Goal: Task Accomplishment & Management: Use online tool/utility

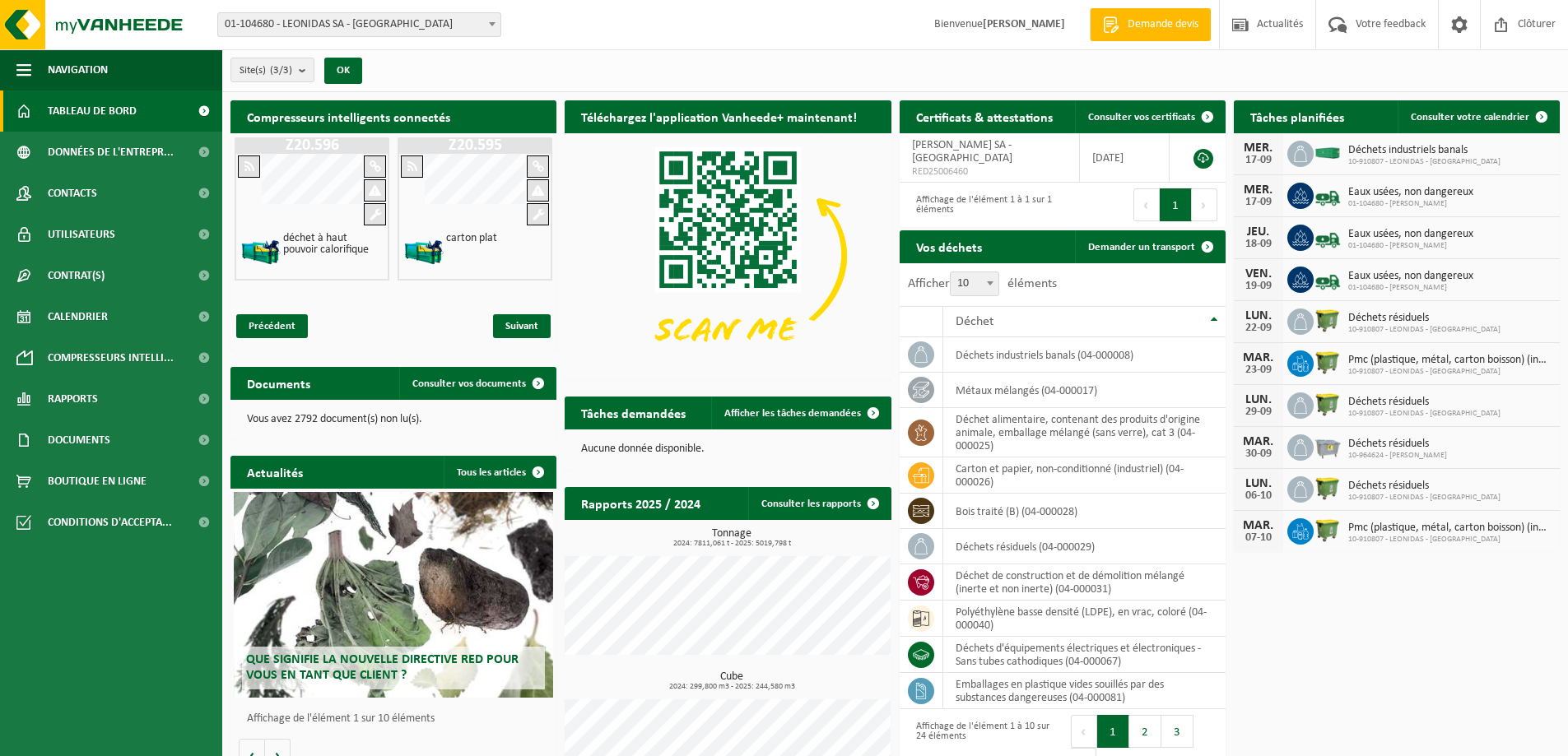
click at [450, 253] on div "carton plat" at bounding box center [471, 253] width 54 height 43
click at [523, 327] on span "Suivant" at bounding box center [521, 326] width 57 height 24
click at [293, 325] on span "Précédent" at bounding box center [271, 326] width 72 height 24
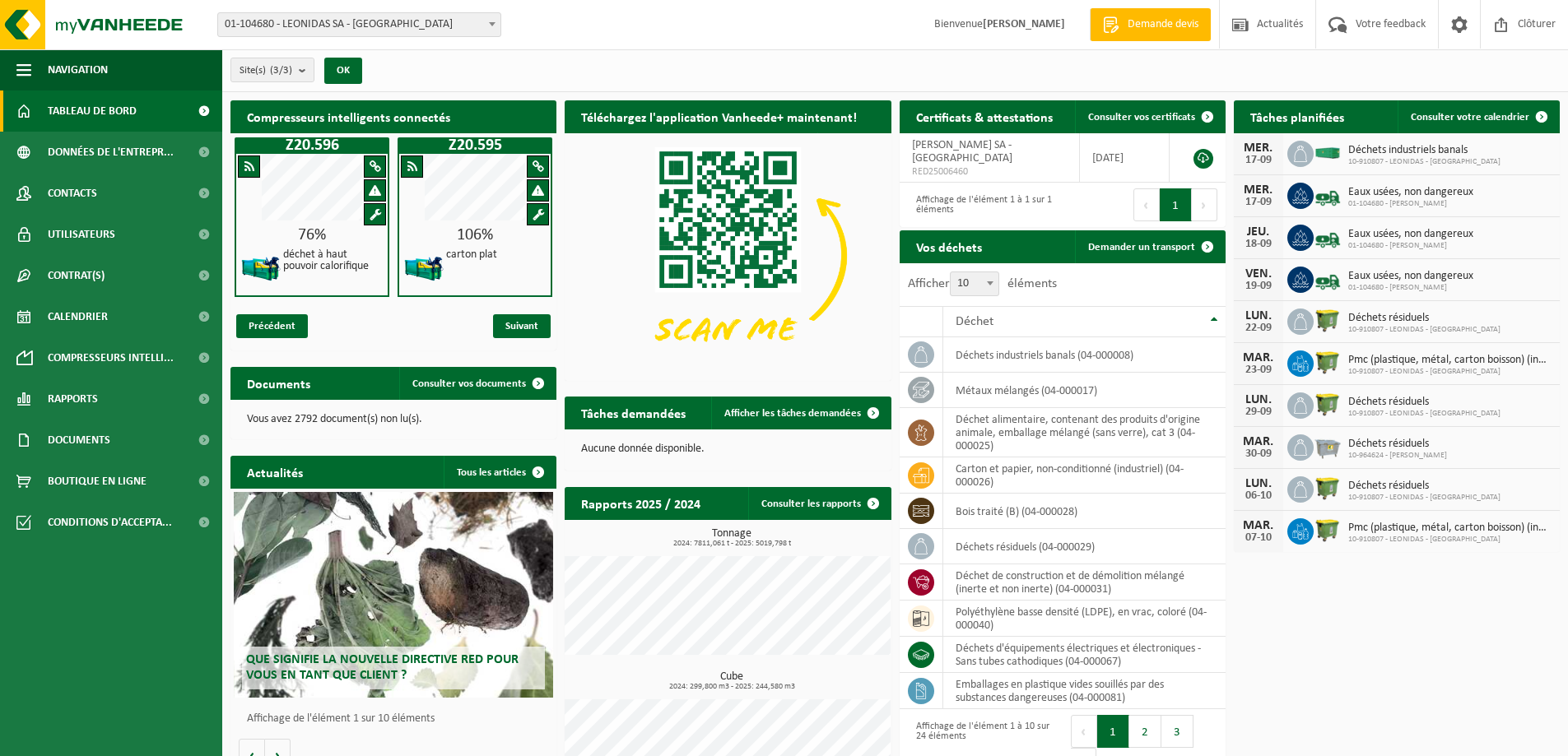
click at [536, 212] on span at bounding box center [538, 215] width 11 height 12
click at [542, 183] on div at bounding box center [537, 190] width 22 height 22
click at [542, 170] on span at bounding box center [538, 167] width 11 height 12
click at [526, 321] on span "Suivant" at bounding box center [521, 326] width 57 height 24
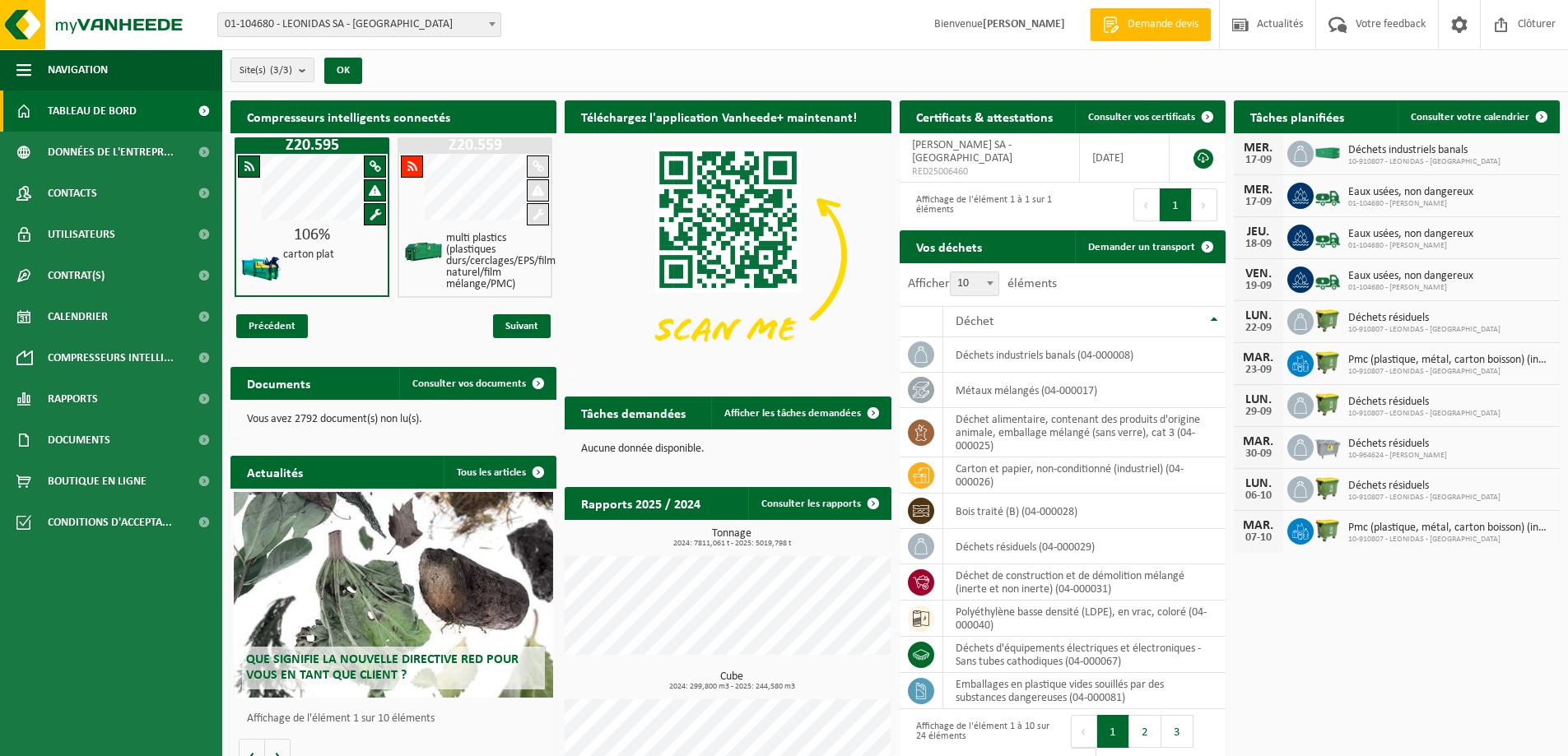
scroll to position [0, 163]
click at [261, 321] on span "Précédent" at bounding box center [271, 326] width 72 height 24
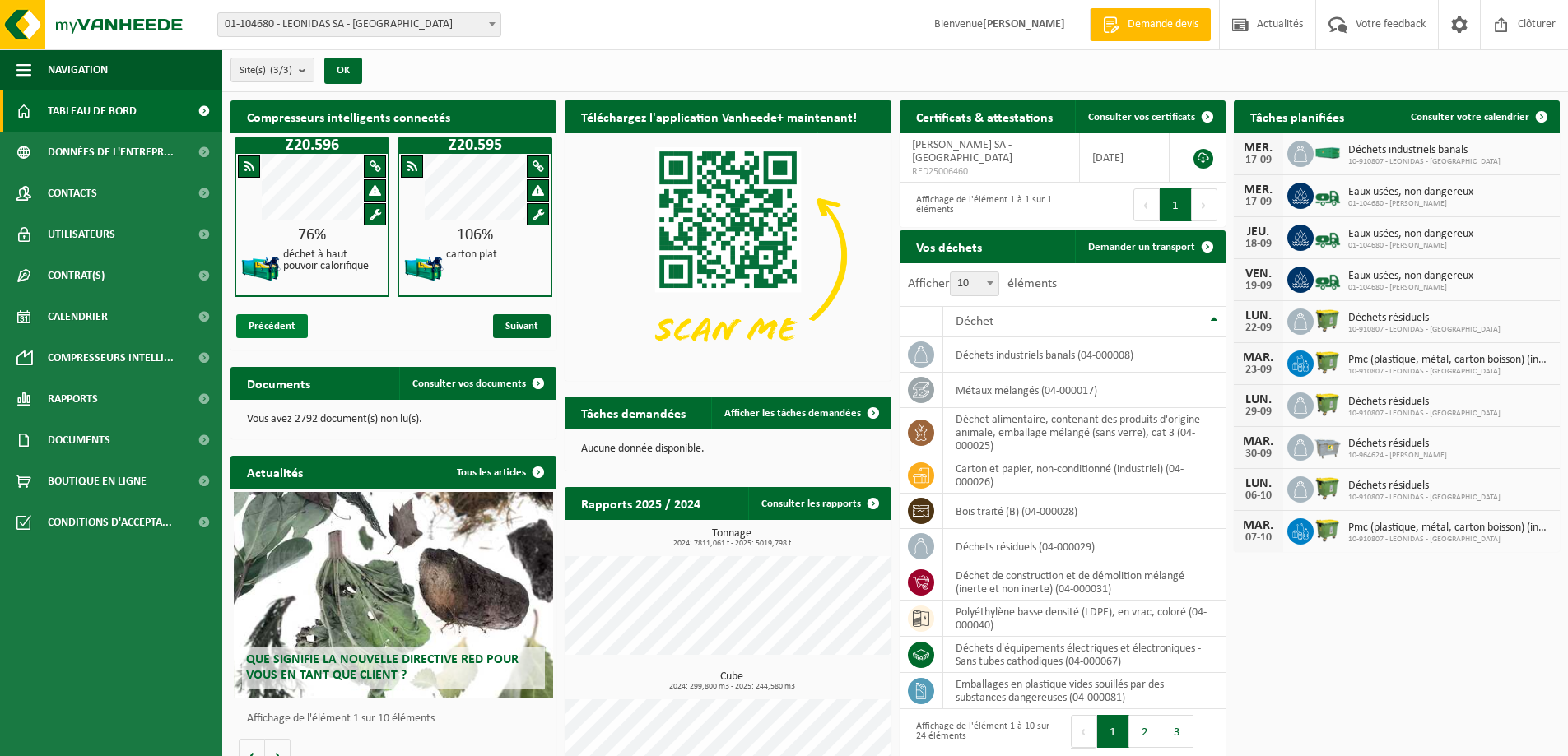
scroll to position [0, 0]
click at [1056, 433] on td "déchet alimentaire, contenant des produits d'origine animale, emballage mélangé…" at bounding box center [1085, 433] width 283 height 49
click at [102, 314] on span "Calendrier" at bounding box center [78, 316] width 60 height 42
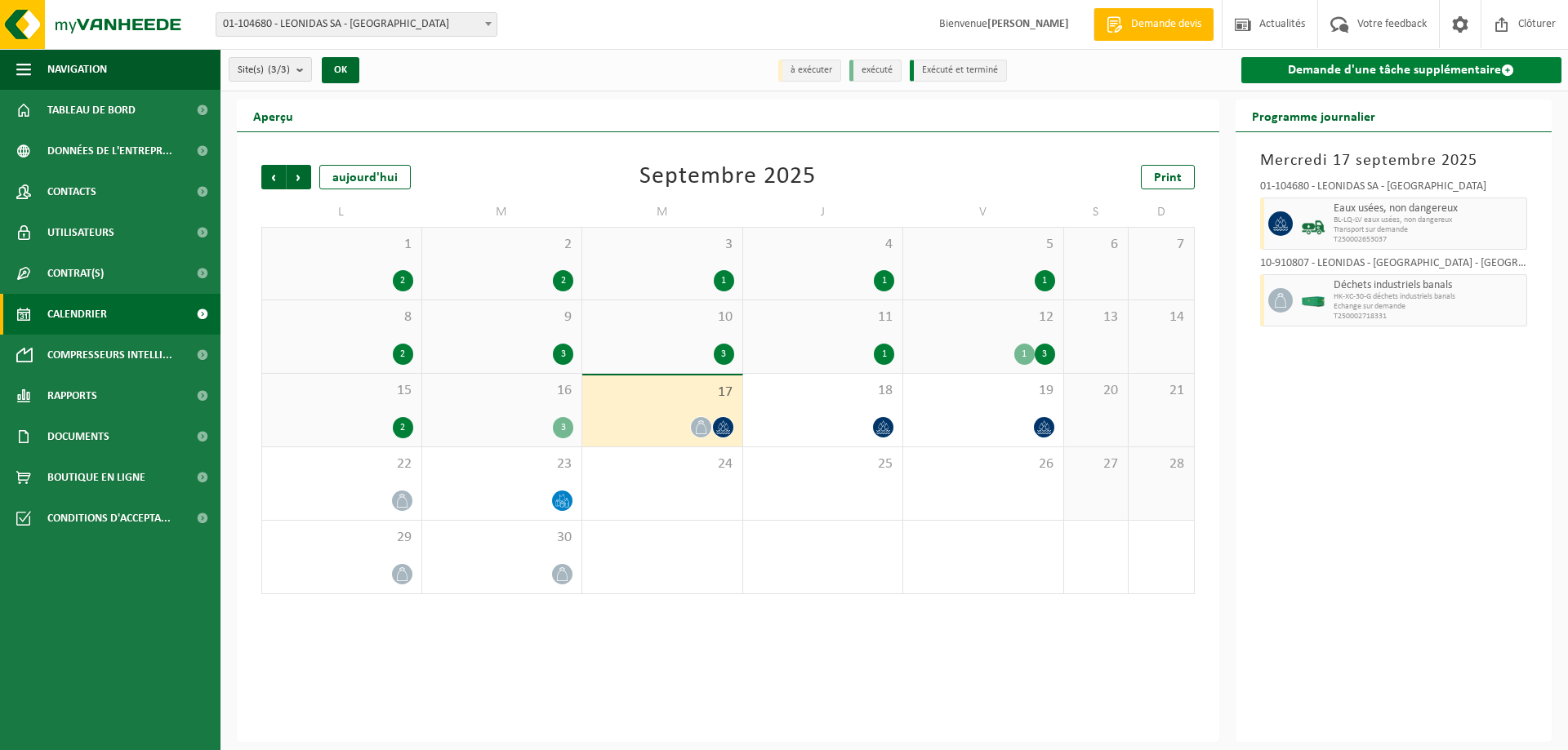
click at [1343, 74] on link "Demande d'une tâche supplémentaire" at bounding box center [1401, 70] width 321 height 26
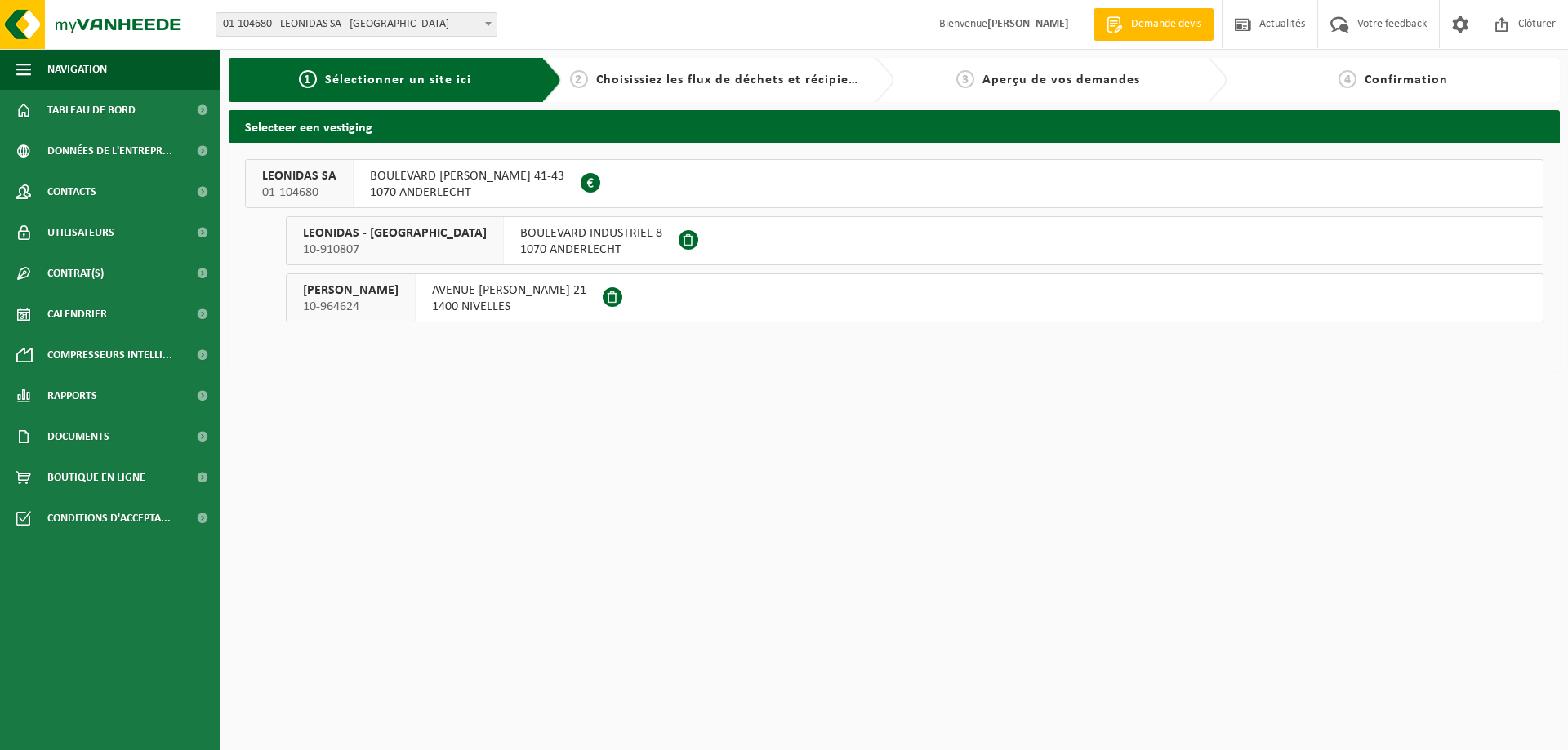
click at [521, 290] on span "AVENUE ROBERT SCHUMAN 21" at bounding box center [509, 290] width 154 height 17
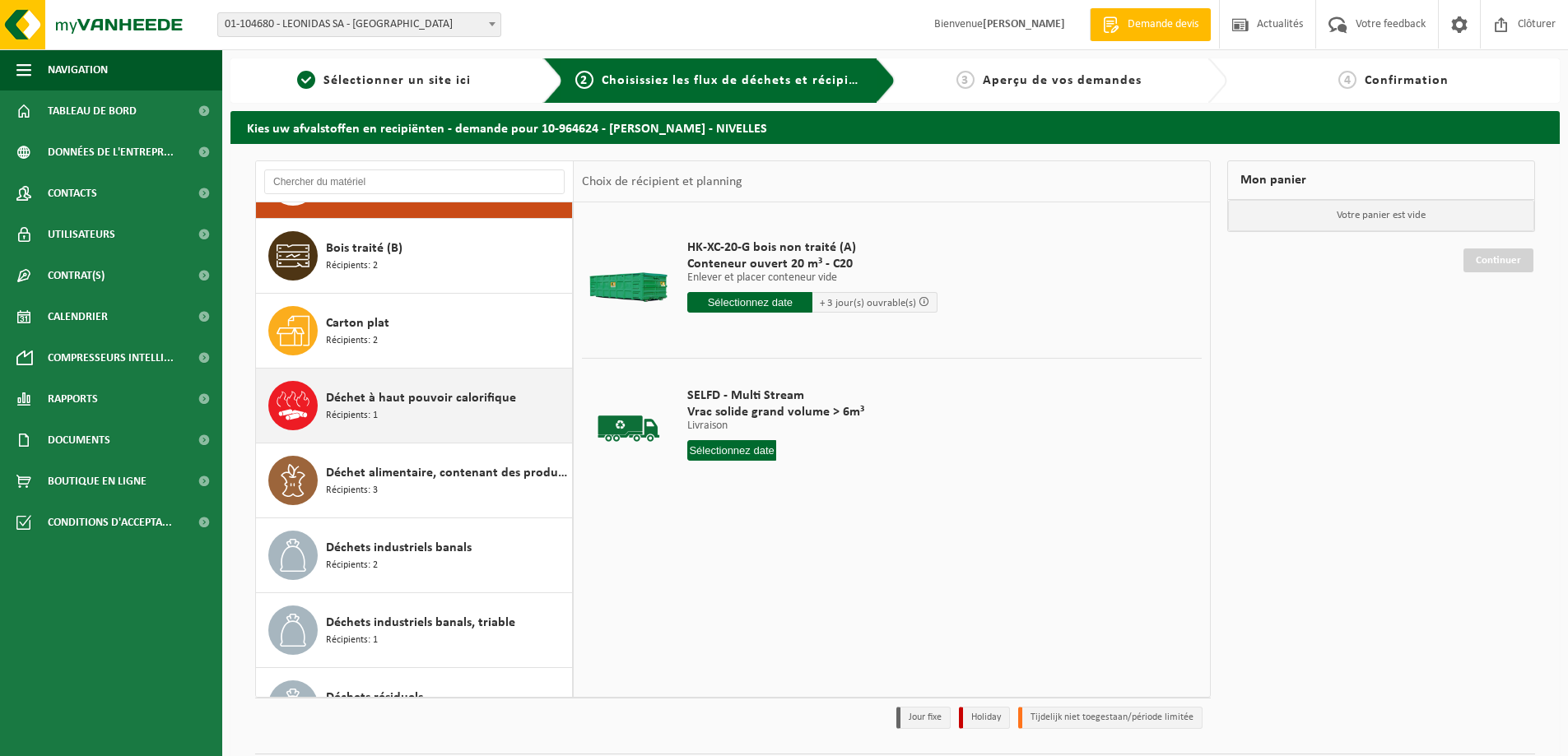
scroll to position [82, 0]
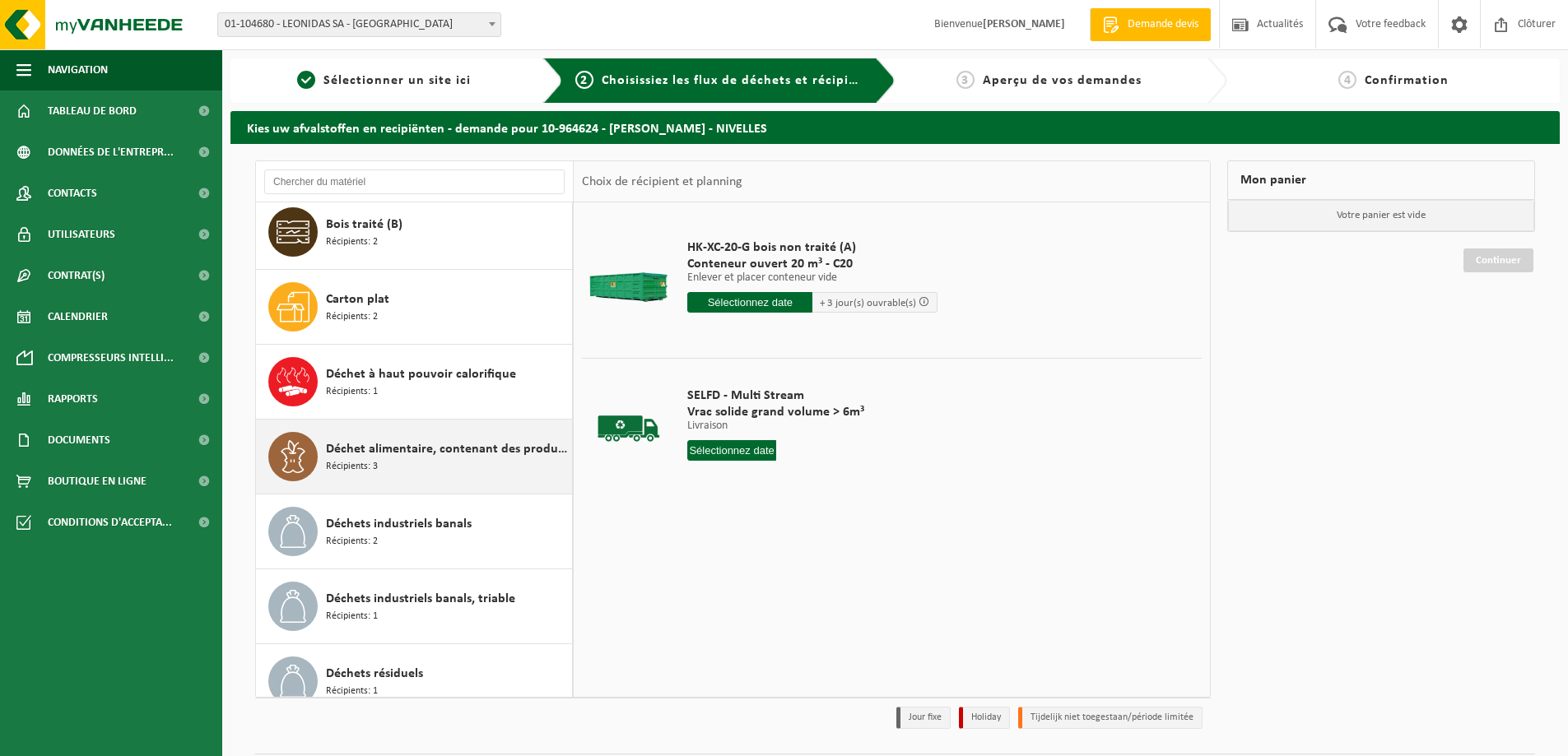
click at [452, 467] on div "Déchet alimentaire, contenant des produits d'origine animale, emballage mélangé…" at bounding box center [447, 457] width 242 height 49
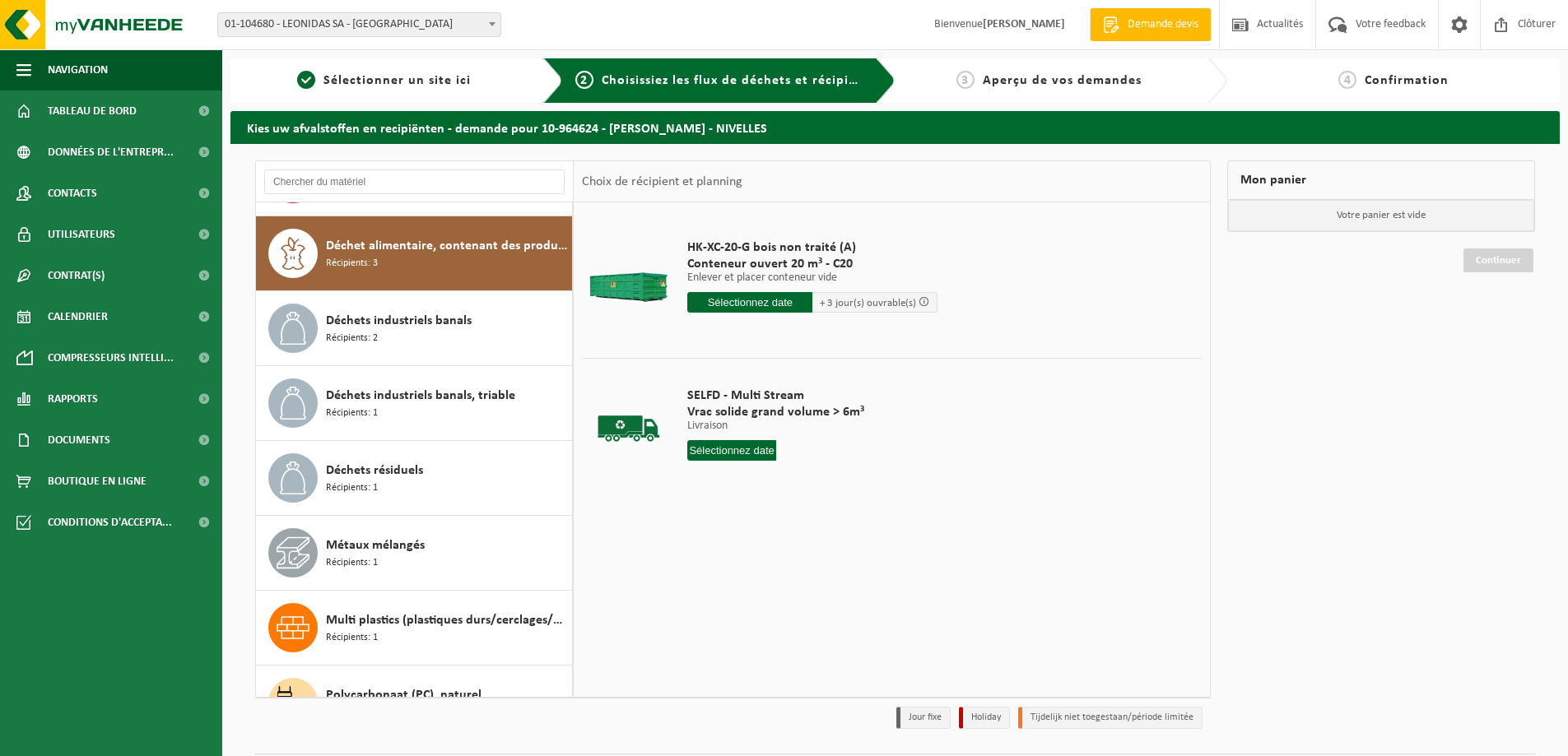
scroll to position [299, 0]
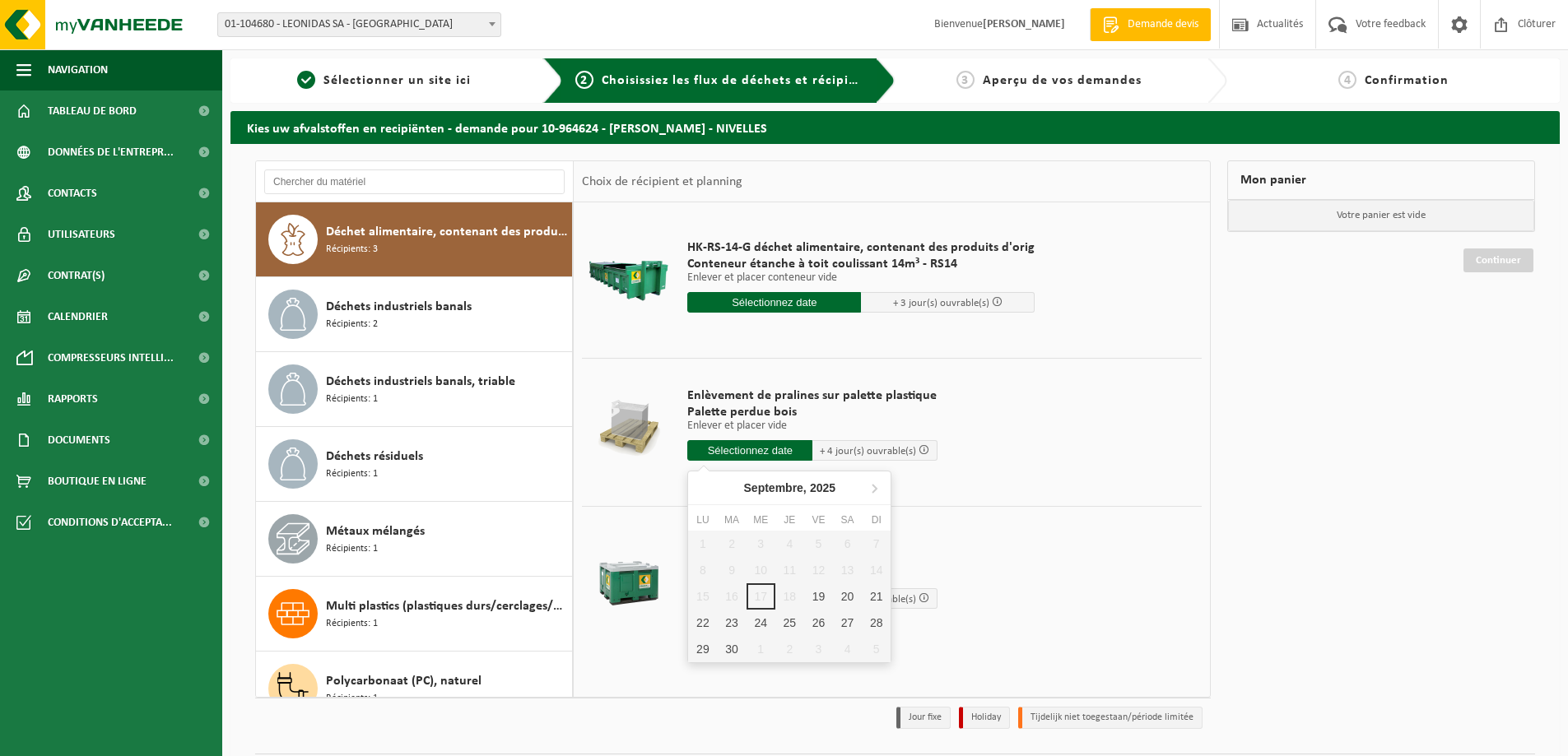
click at [740, 451] on input "text" at bounding box center [750, 450] width 125 height 20
click at [823, 597] on div "19" at bounding box center [818, 597] width 29 height 26
type input "à partir de 2025-09-19"
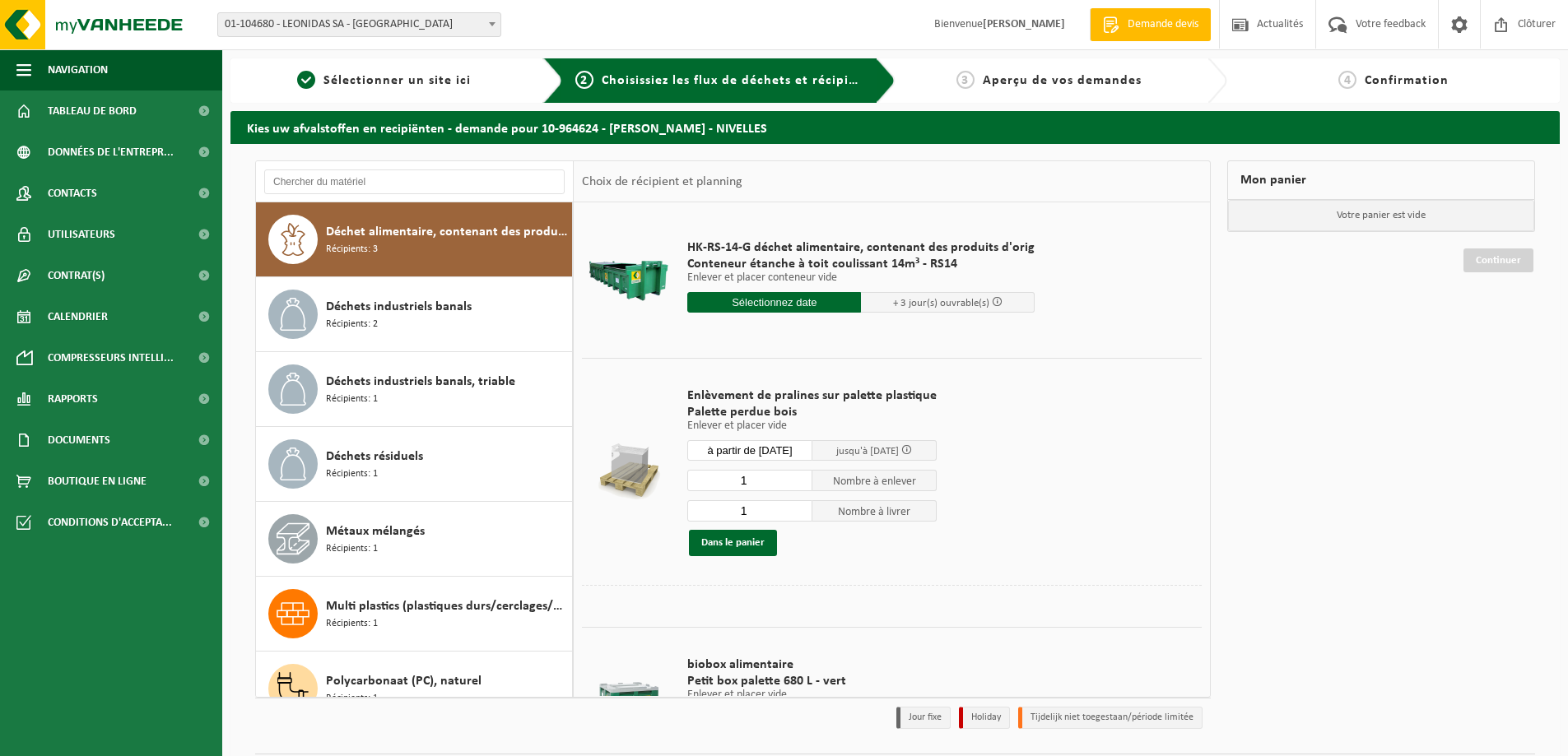
drag, startPoint x: 771, startPoint y: 480, endPoint x: 720, endPoint y: 477, distance: 51.1
click at [720, 477] on input "1" at bounding box center [750, 480] width 125 height 21
type input "20"
type input "0"
click at [795, 513] on input "0" at bounding box center [750, 511] width 125 height 21
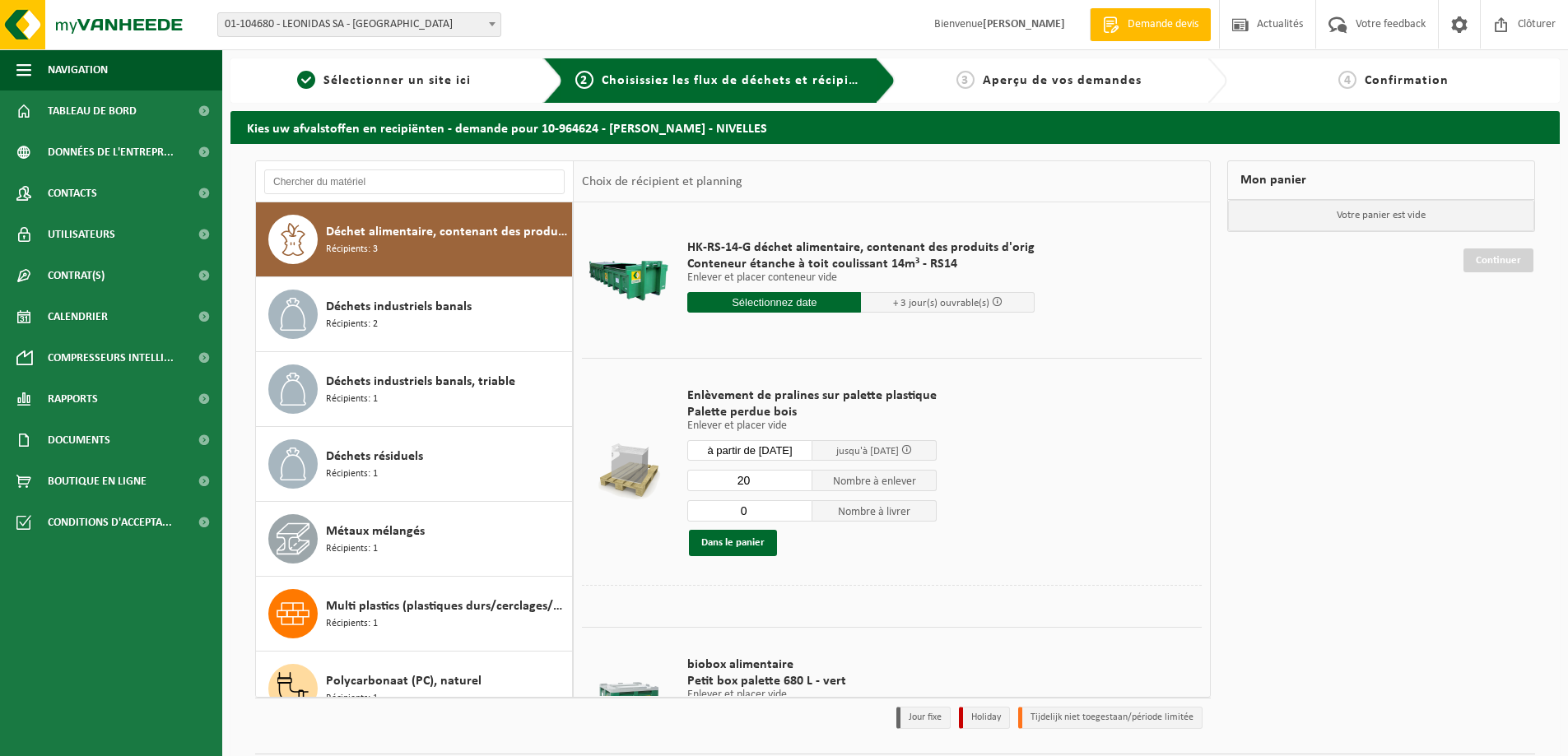
drag, startPoint x: 751, startPoint y: 482, endPoint x: 722, endPoint y: 482, distance: 29.0
click at [722, 482] on input "20" at bounding box center [750, 480] width 125 height 21
type input "15"
click at [729, 539] on button "Dans le panier" at bounding box center [733, 543] width 88 height 26
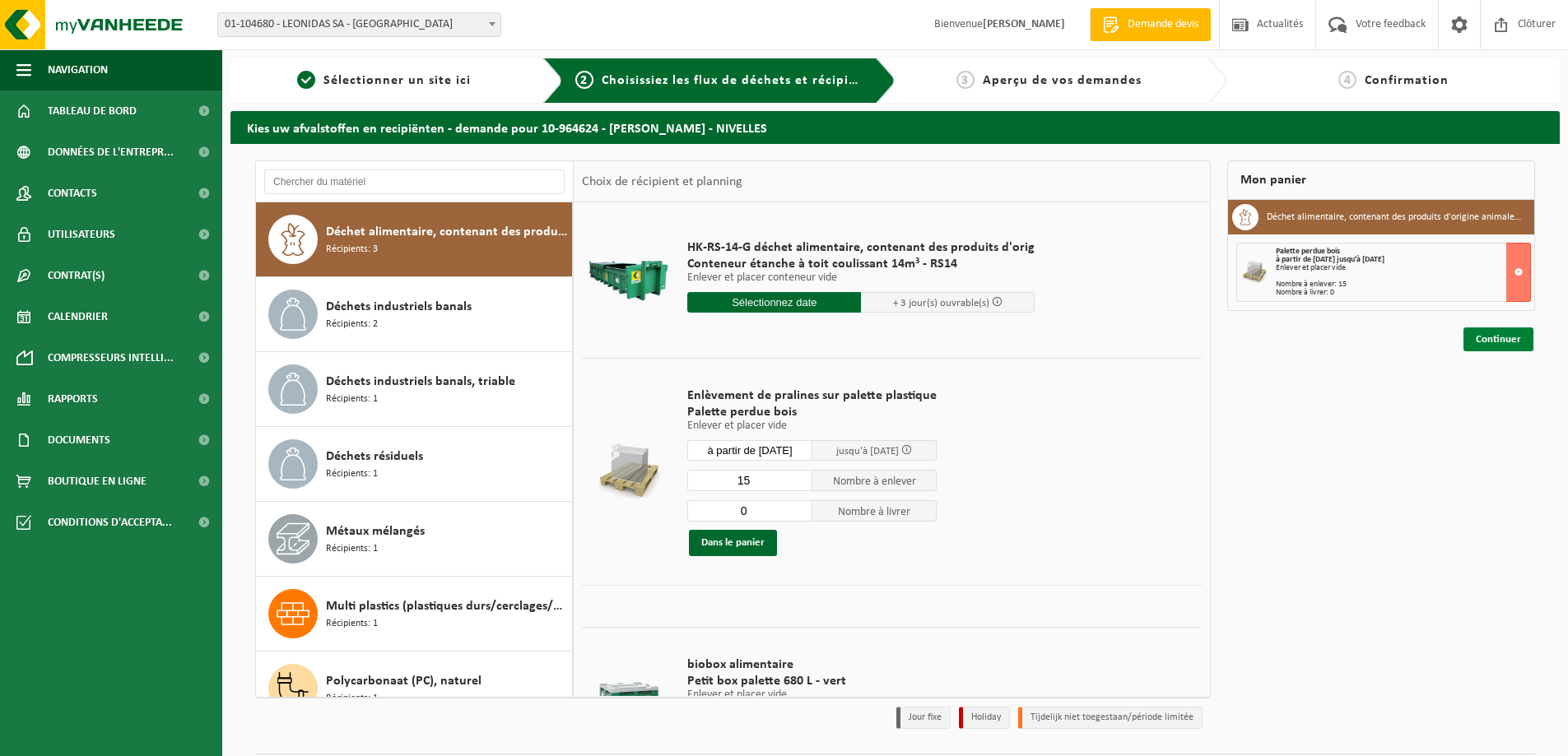
click at [1497, 337] on link "Continuer" at bounding box center [1498, 339] width 70 height 24
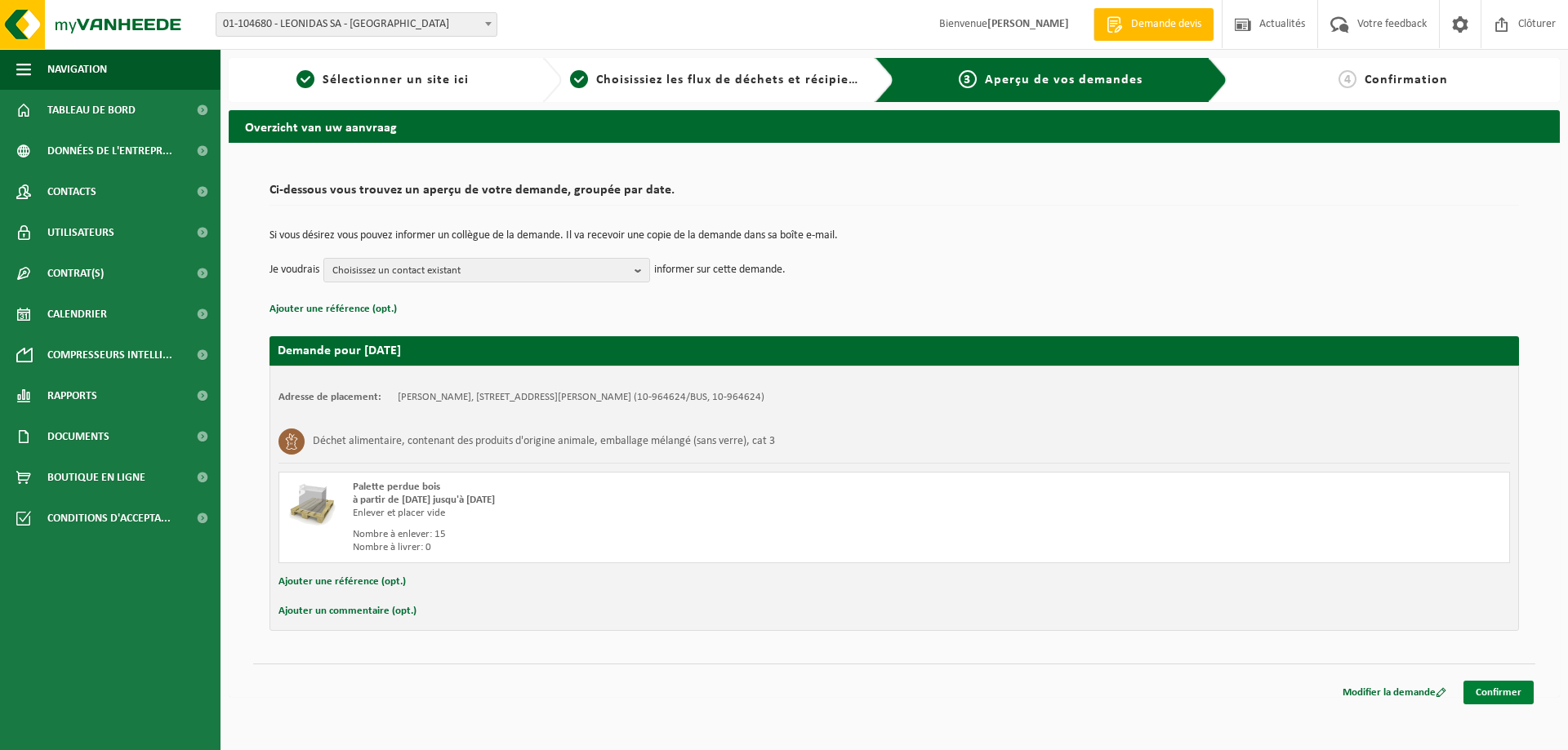
click at [1498, 691] on link "Confirmer" at bounding box center [1499, 692] width 70 height 24
